Goal: Navigation & Orientation: Find specific page/section

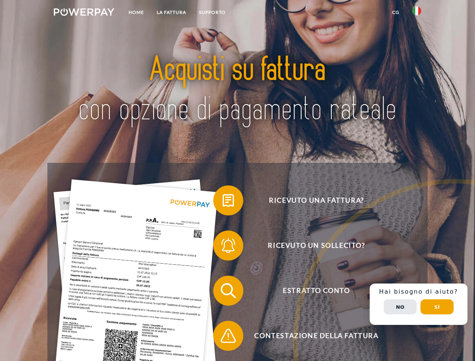
click at [84, 13] on img at bounding box center [84, 12] width 61 height 8
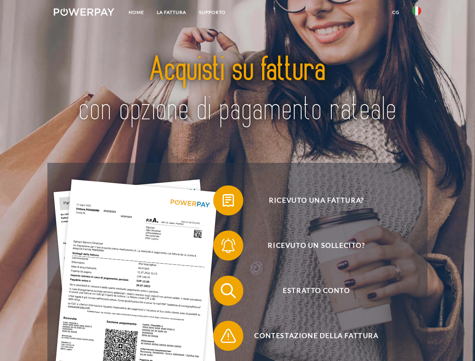
click at [417, 13] on img at bounding box center [416, 10] width 9 height 9
click at [395, 12] on link "CG" at bounding box center [396, 13] width 20 height 14
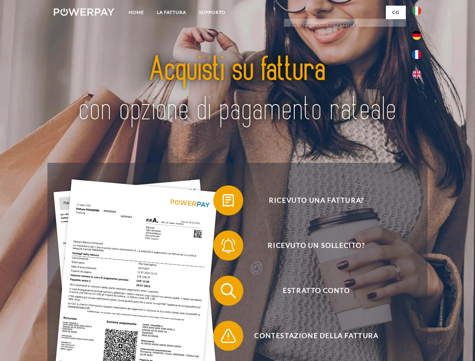
click at [223, 202] on span at bounding box center [217, 201] width 38 height 38
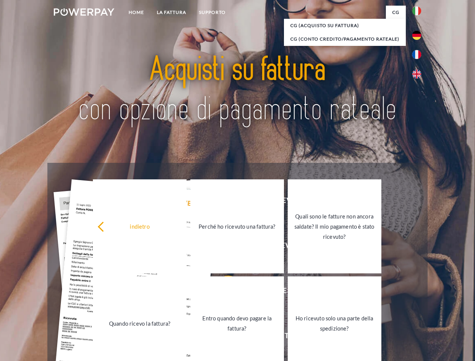
click at [223, 247] on link "Perché ho ricevuto una fattura?" at bounding box center [237, 226] width 94 height 94
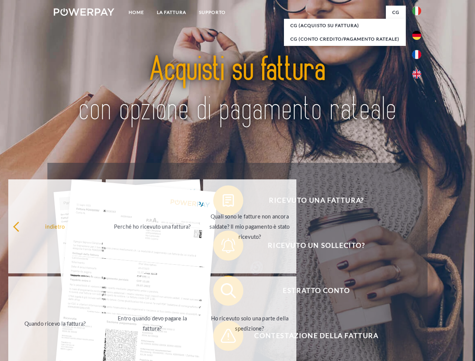
click at [223, 292] on span at bounding box center [217, 291] width 38 height 38
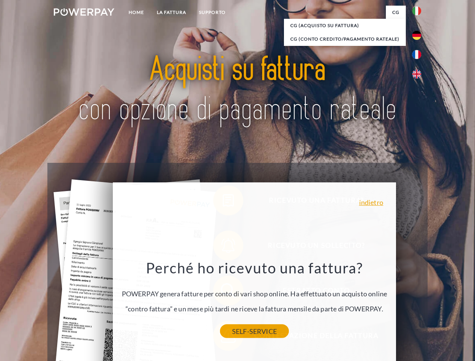
click at [223, 337] on link "SELF-SERVICE" at bounding box center [254, 331] width 69 height 14
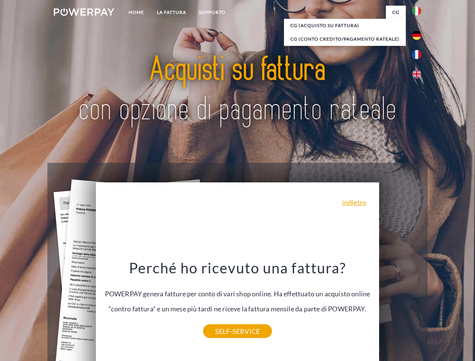
click at [418, 304] on div "Ricevuto una fattura? Ricevuto un sollecito? Estratto conto indietro" at bounding box center [237, 313] width 380 height 301
click at [400, 306] on span "Estratto conto" at bounding box center [316, 291] width 184 height 30
click at [437, 307] on header "Home LA FATTURA [GEOGRAPHIC_DATA]" at bounding box center [237, 259] width 475 height 519
